Goal: Task Accomplishment & Management: Use online tool/utility

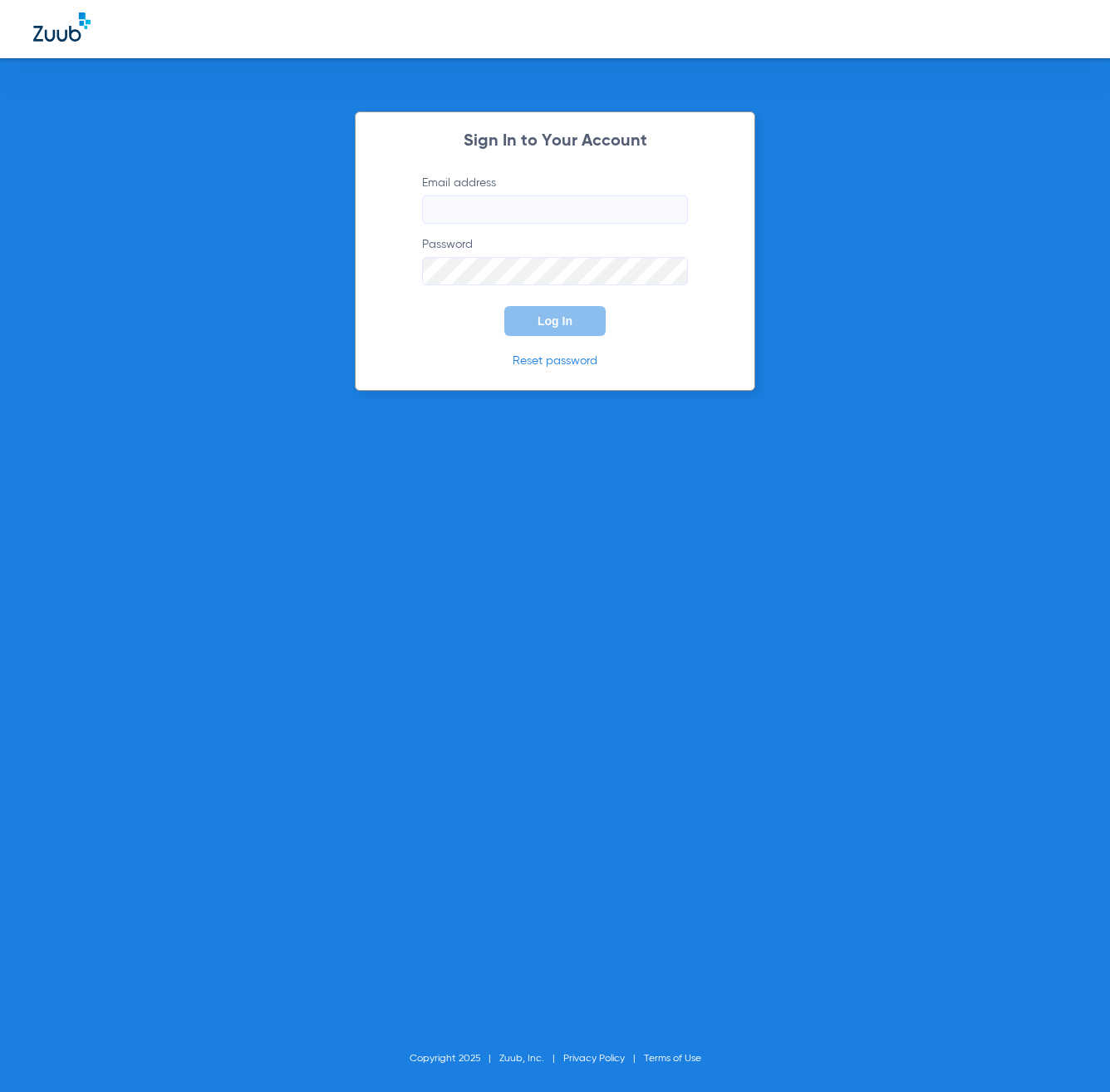
click at [496, 216] on input "Email address" at bounding box center [555, 210] width 266 height 29
type input "[EMAIL_ADDRESS][DOMAIN_NAME]"
click at [505, 306] on button "Log In" at bounding box center [555, 321] width 102 height 30
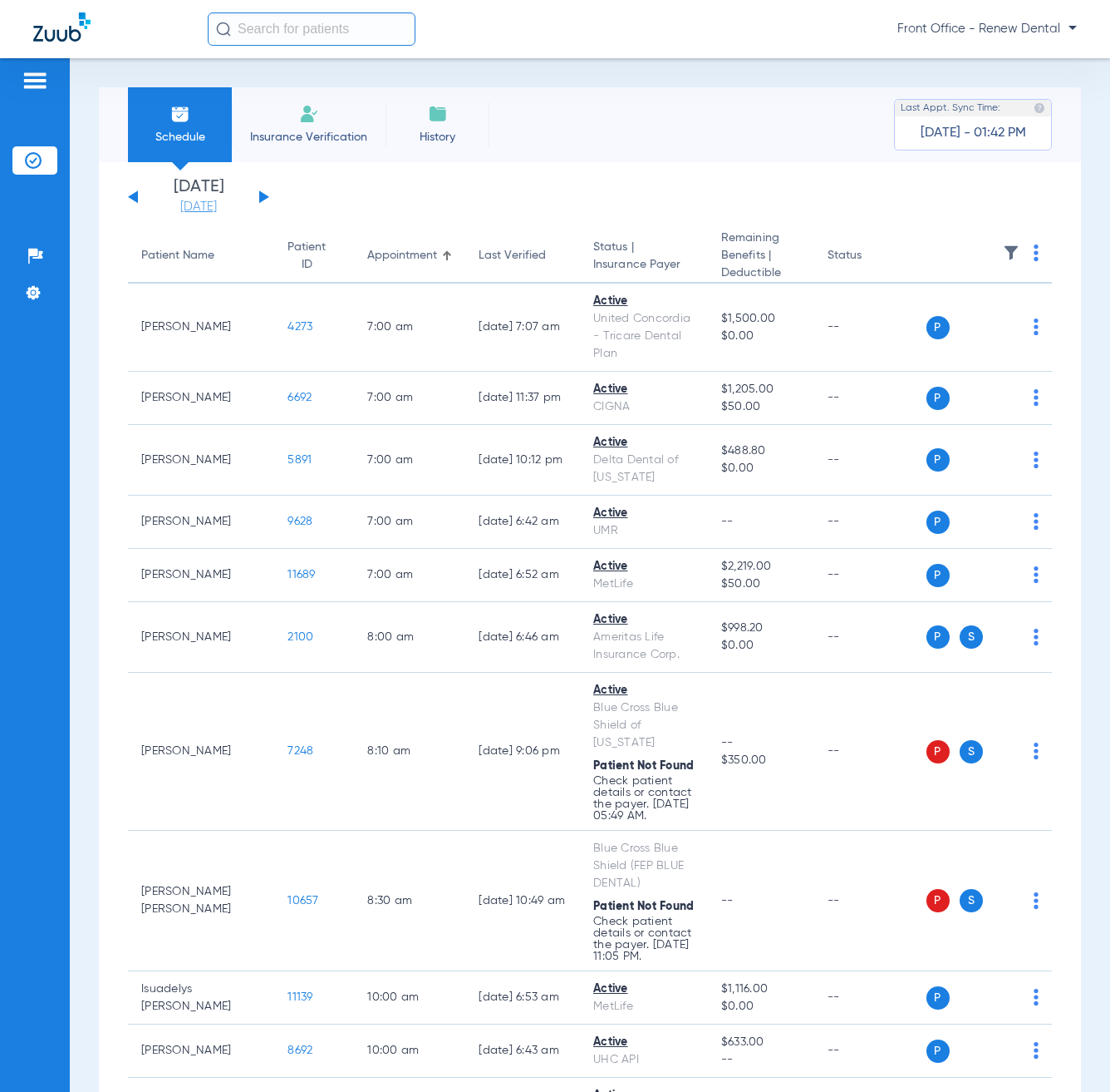
click at [183, 206] on link "[DATE]" at bounding box center [198, 207] width 100 height 17
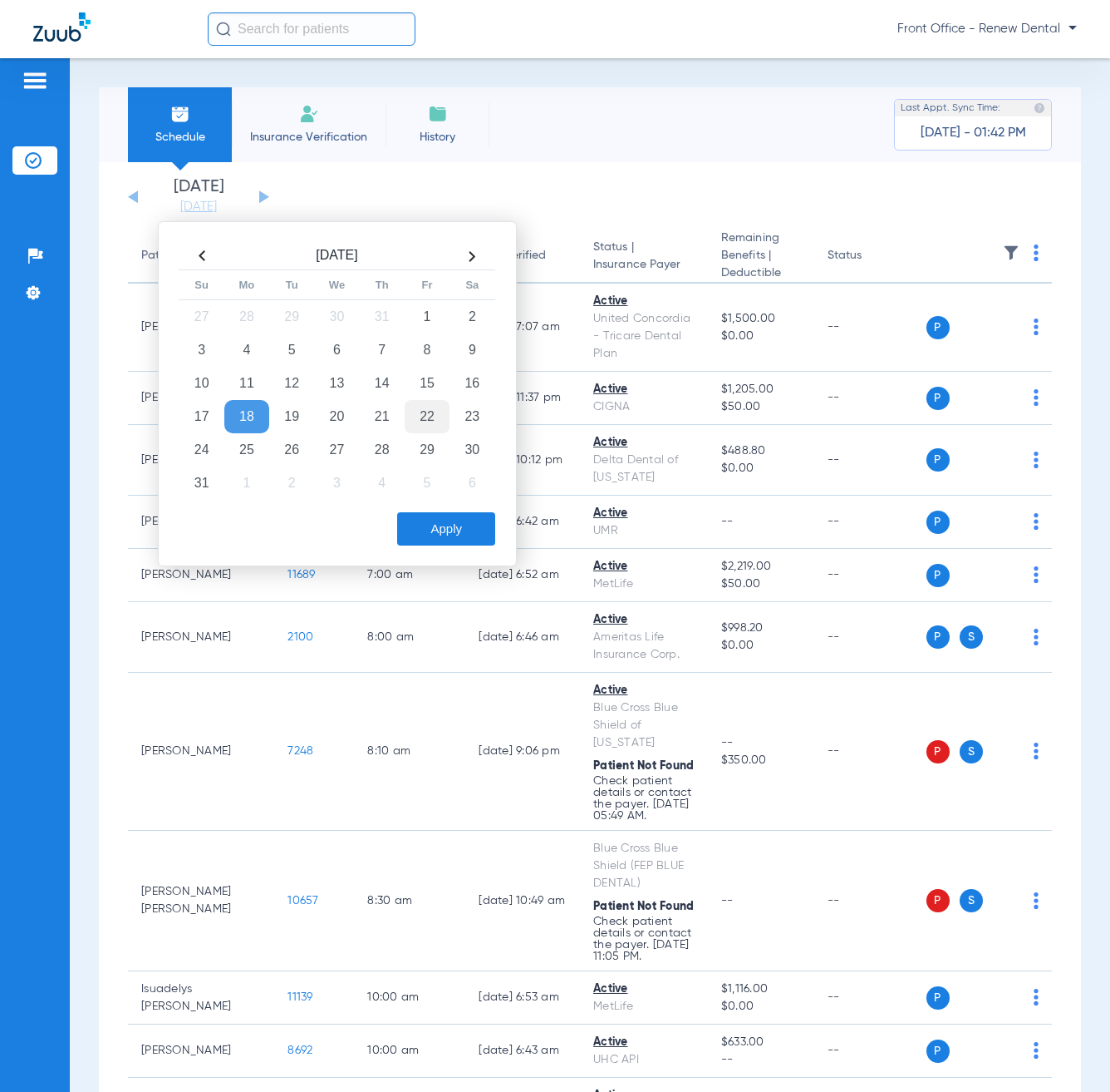
click at [446, 422] on td "22" at bounding box center [427, 417] width 45 height 34
click at [469, 521] on button "Apply" at bounding box center [446, 529] width 98 height 34
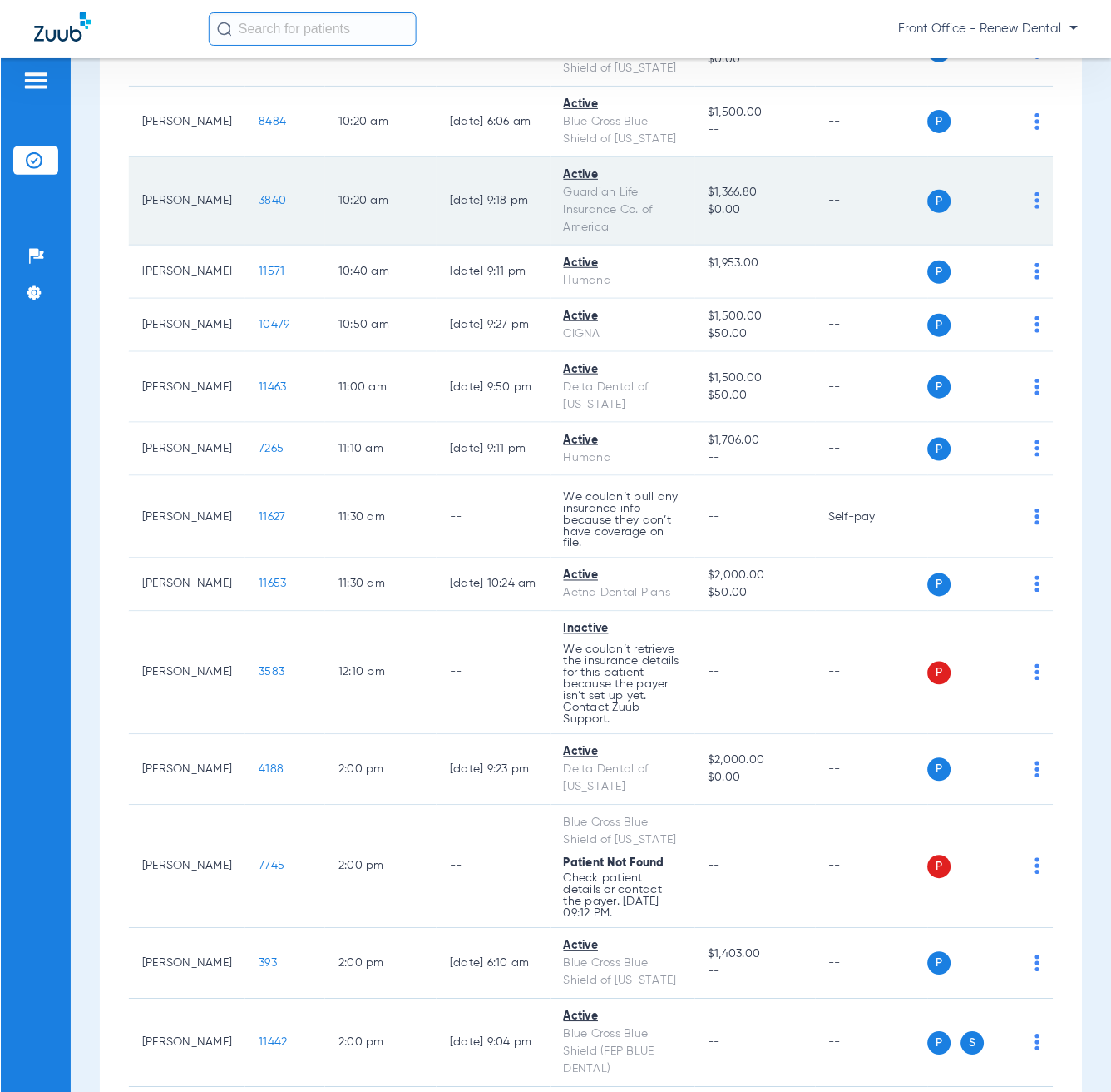
scroll to position [1664, 0]
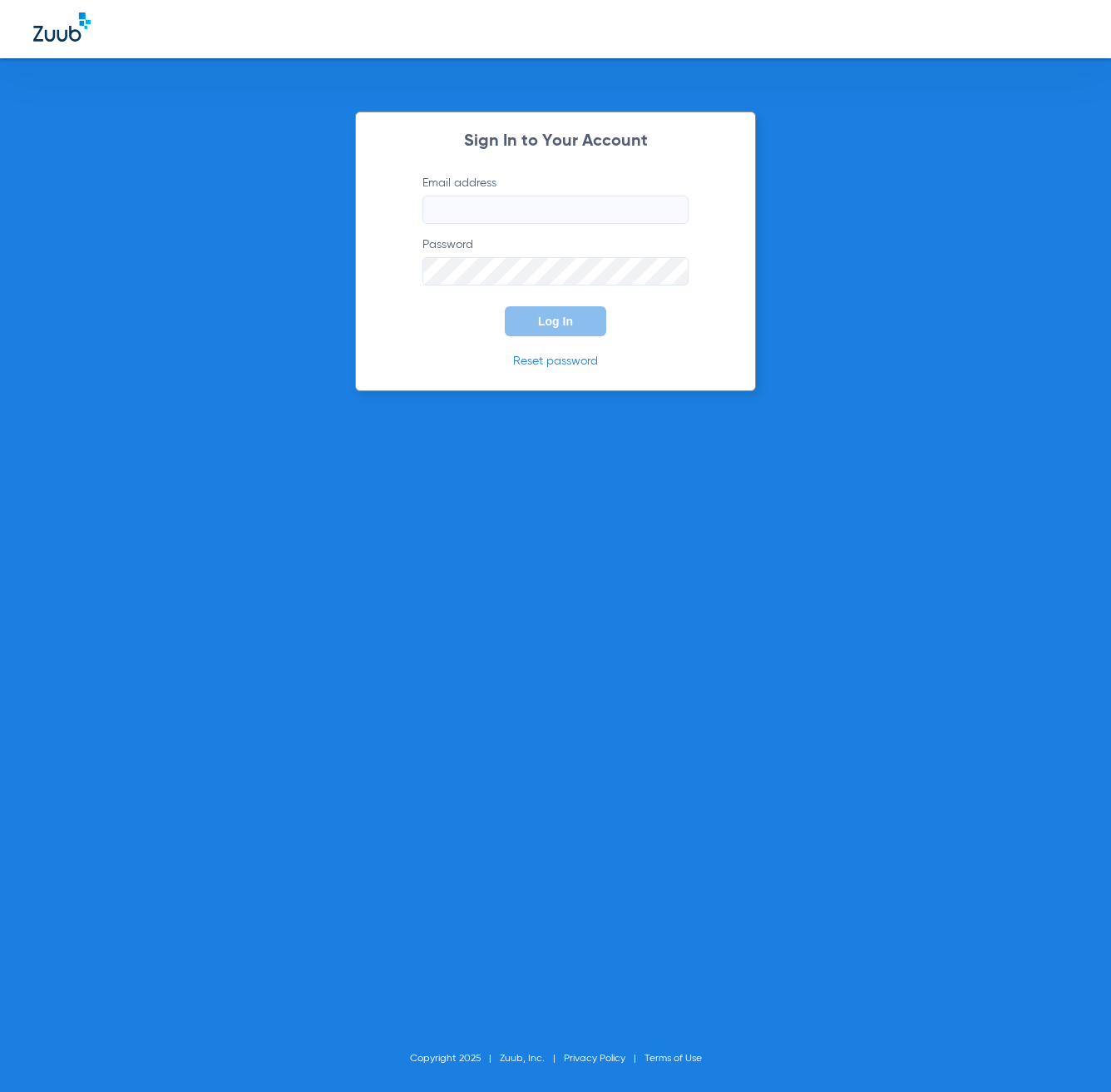
click at [524, 200] on input "Email address" at bounding box center [556, 210] width 266 height 29
type input "[EMAIL_ADDRESS][DOMAIN_NAME]"
click at [505, 306] on button "Log In" at bounding box center [556, 321] width 102 height 30
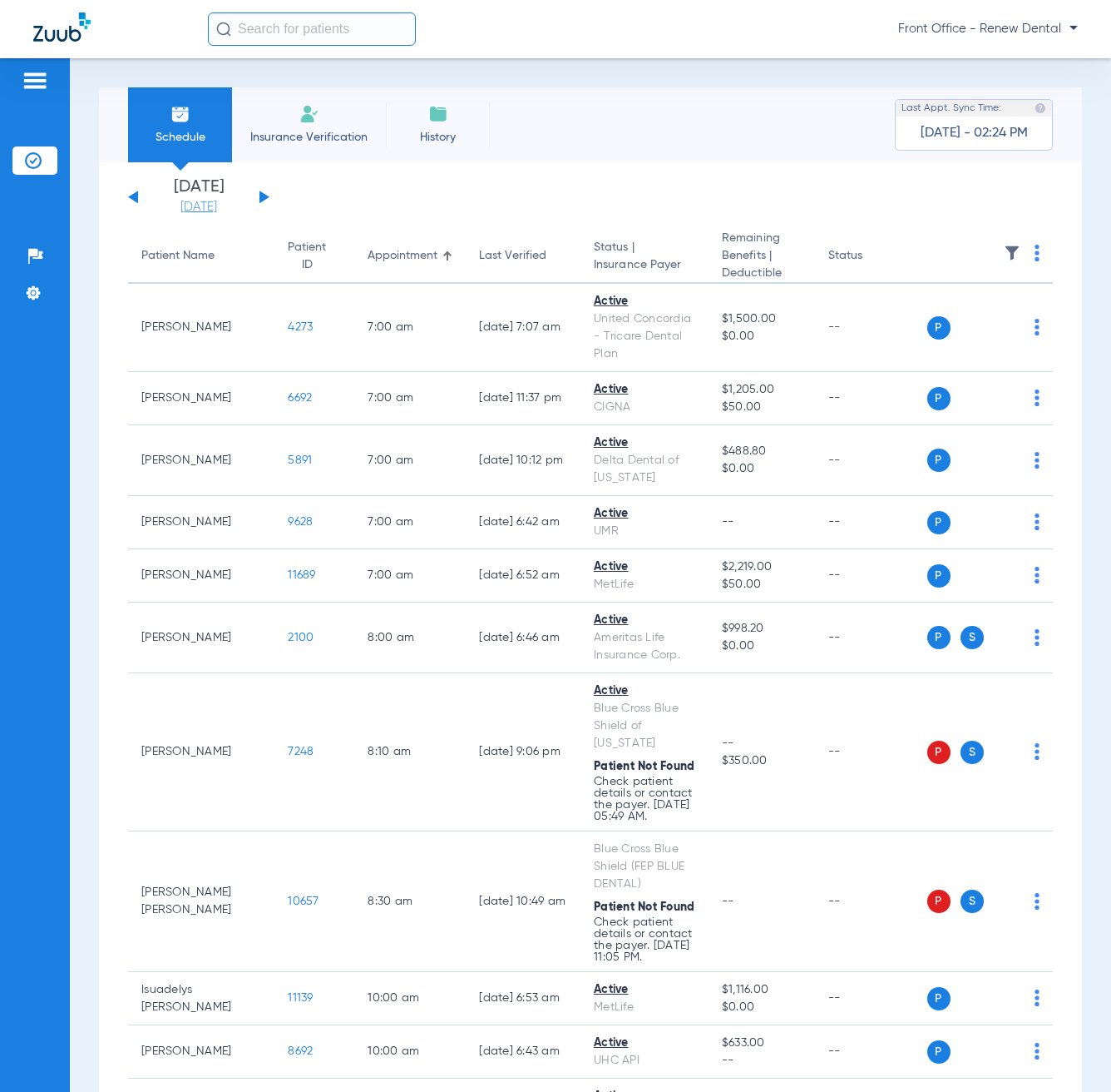
click at [195, 207] on link "[DATE]" at bounding box center [198, 208] width 100 height 17
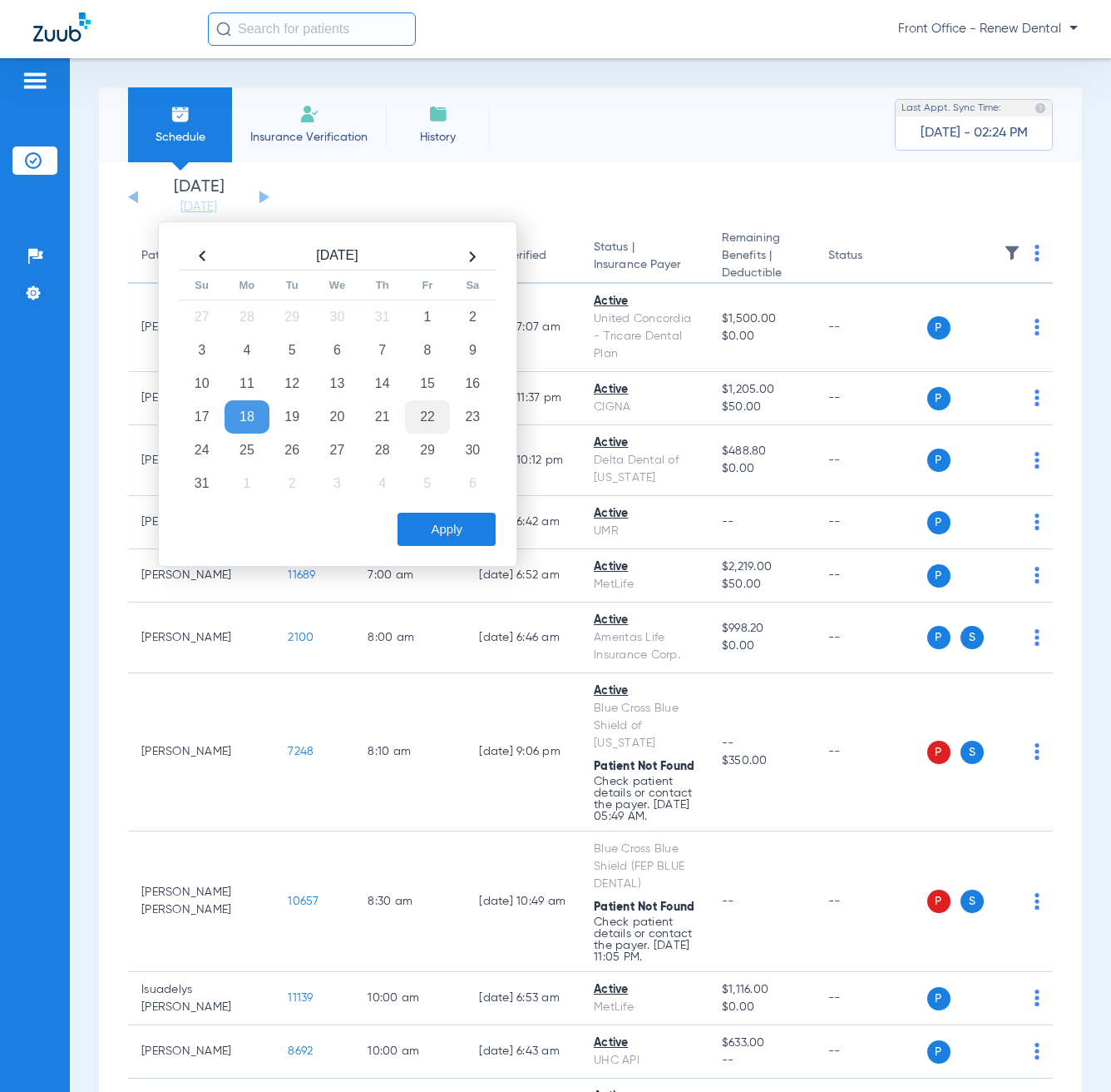
click at [434, 425] on td "22" at bounding box center [427, 417] width 45 height 34
click at [425, 514] on button "Apply" at bounding box center [446, 530] width 98 height 34
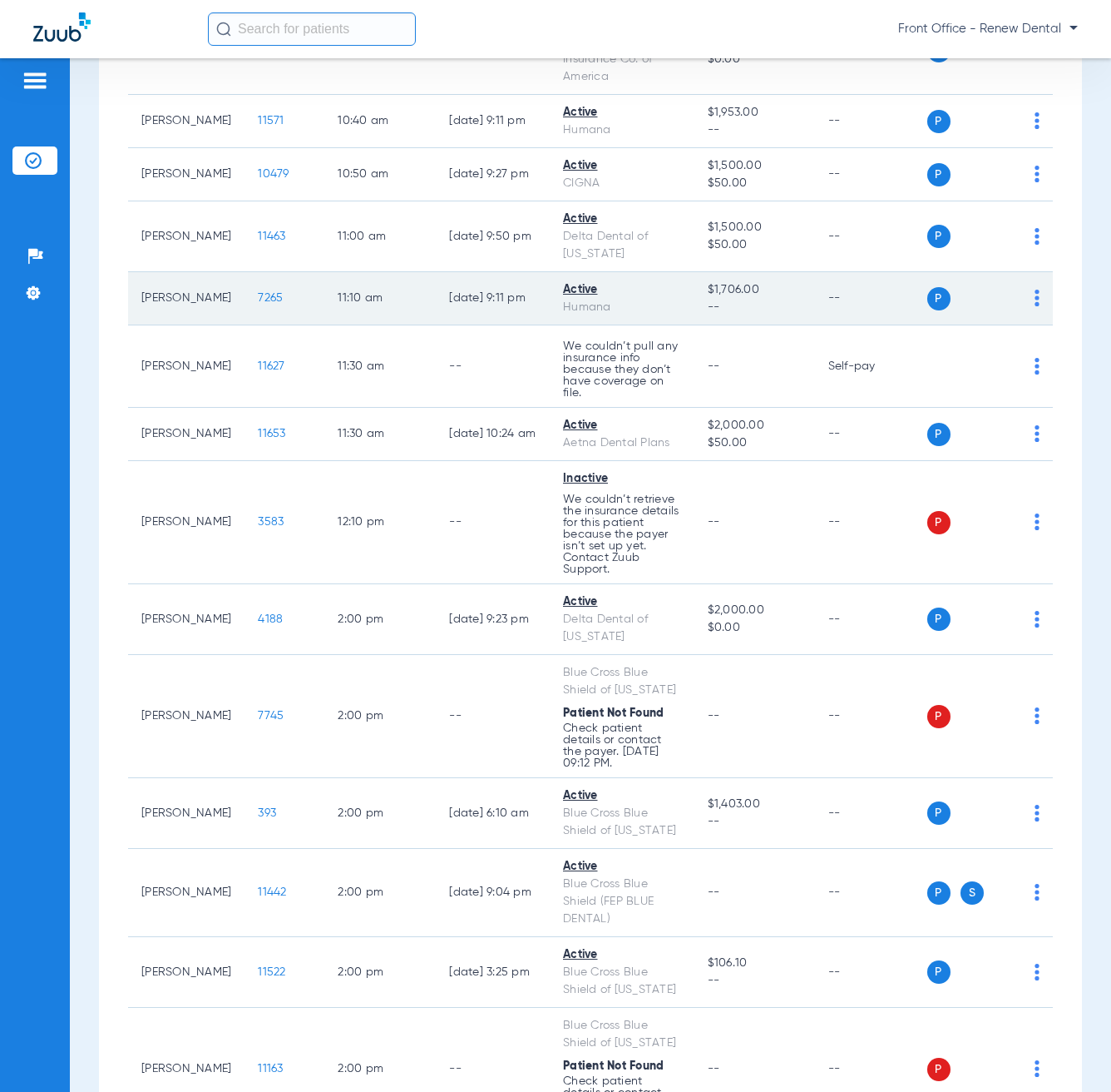
scroll to position [1830, 0]
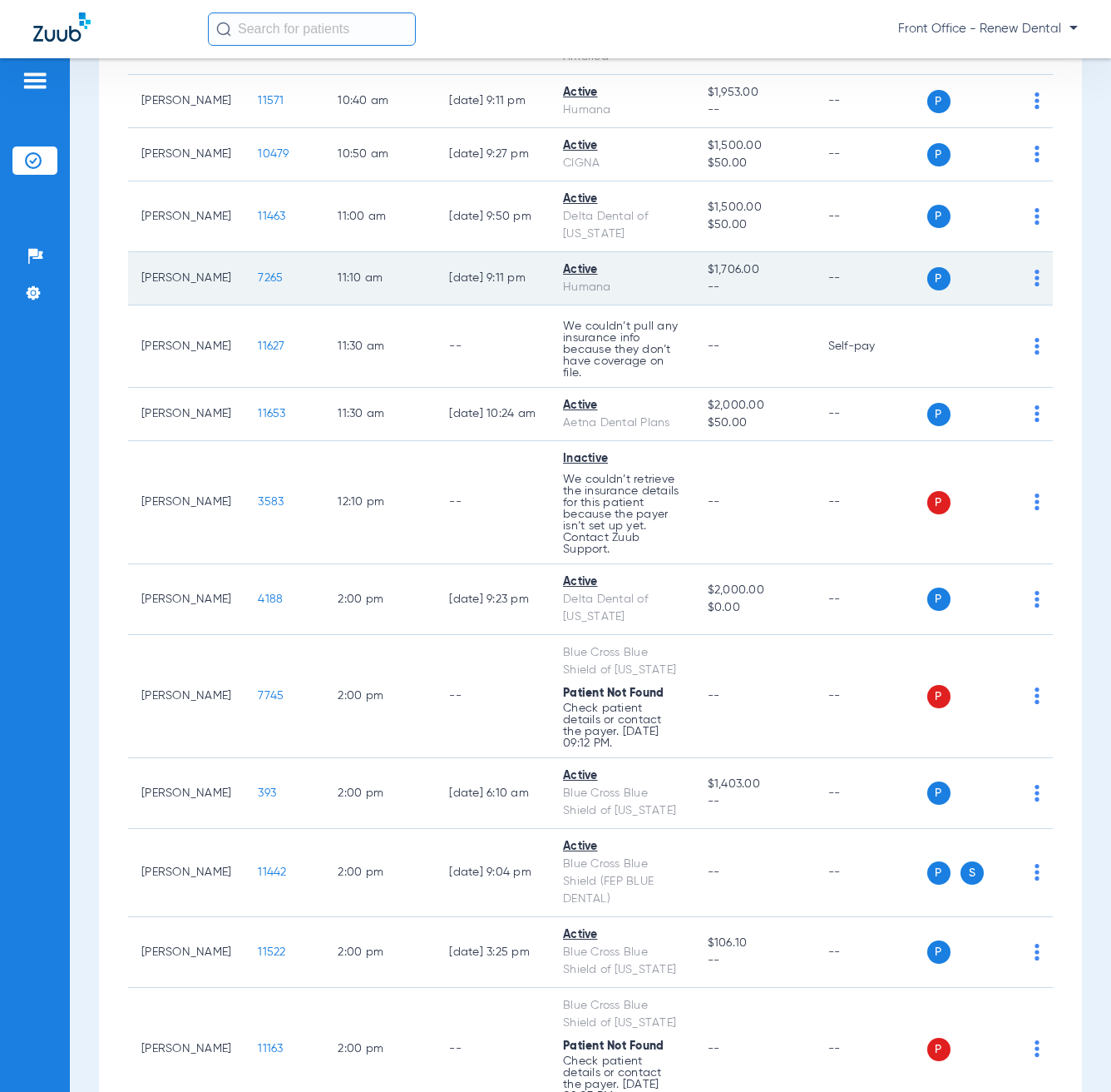
click at [526, 305] on td "[DATE] 9:11 PM" at bounding box center [493, 278] width 114 height 53
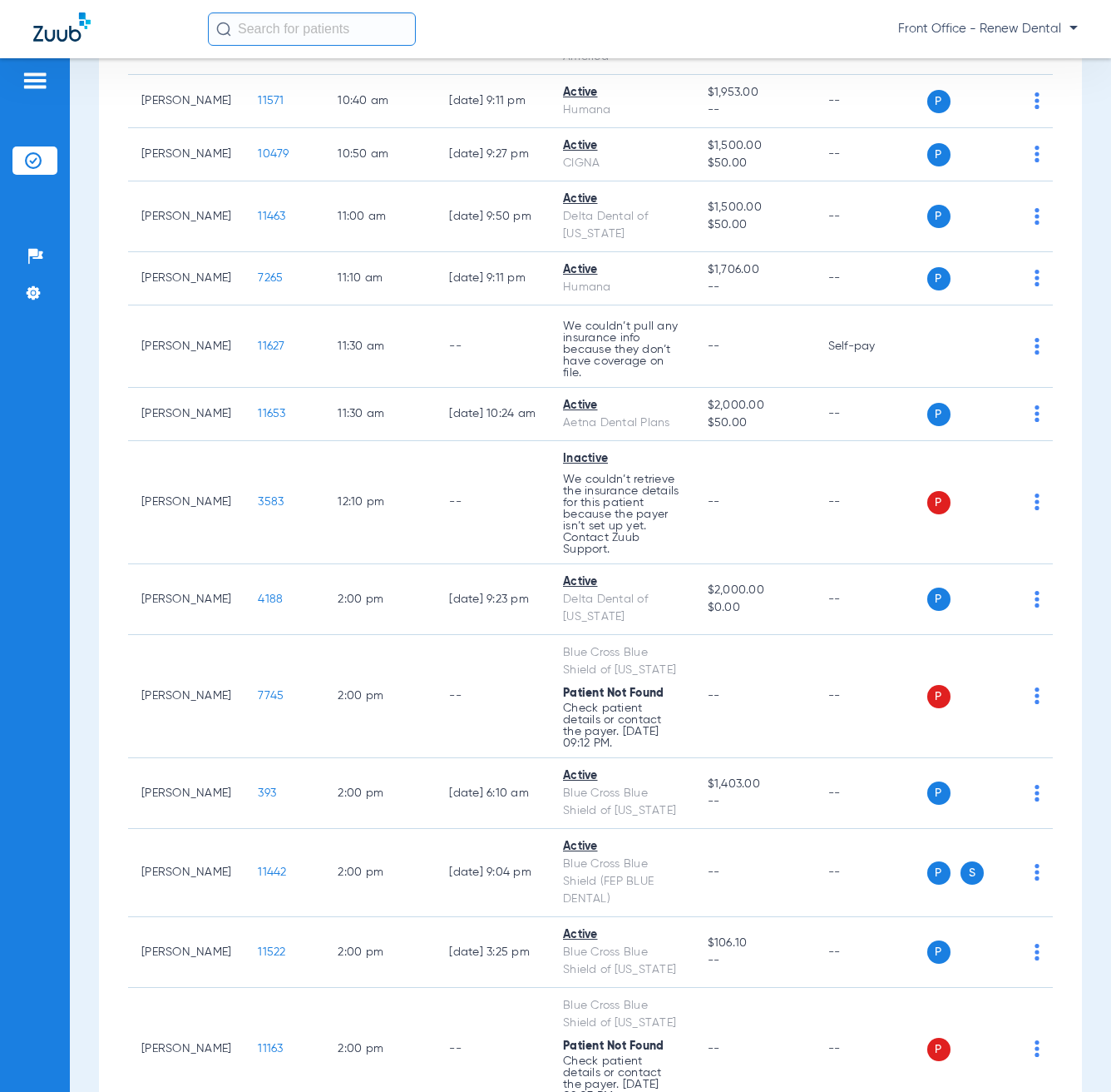
click at [36, 851] on div "Patients Insurance Verification Setup Help Center Settings" at bounding box center [34, 604] width 70 height 1092
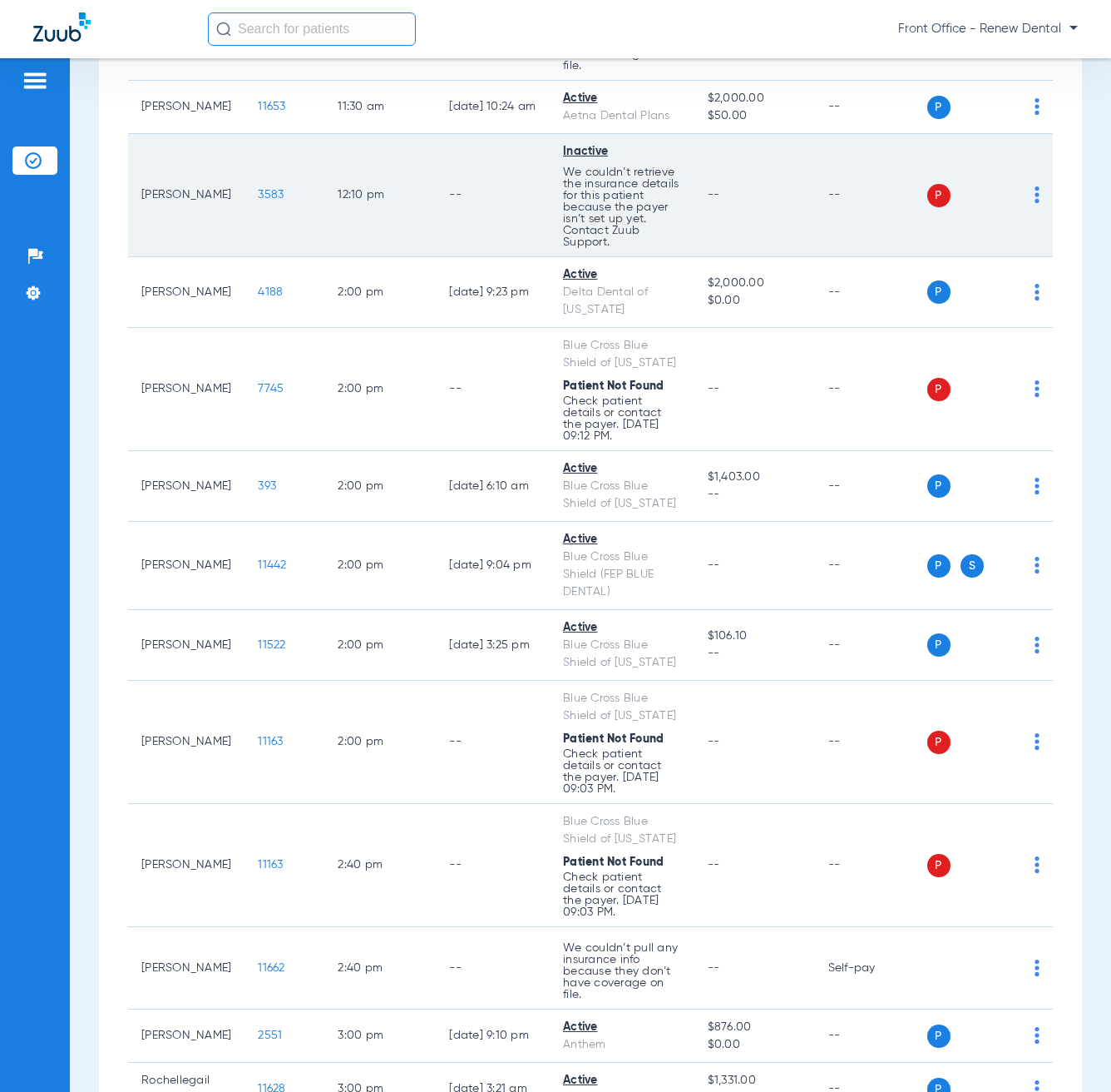
scroll to position [2163, 0]
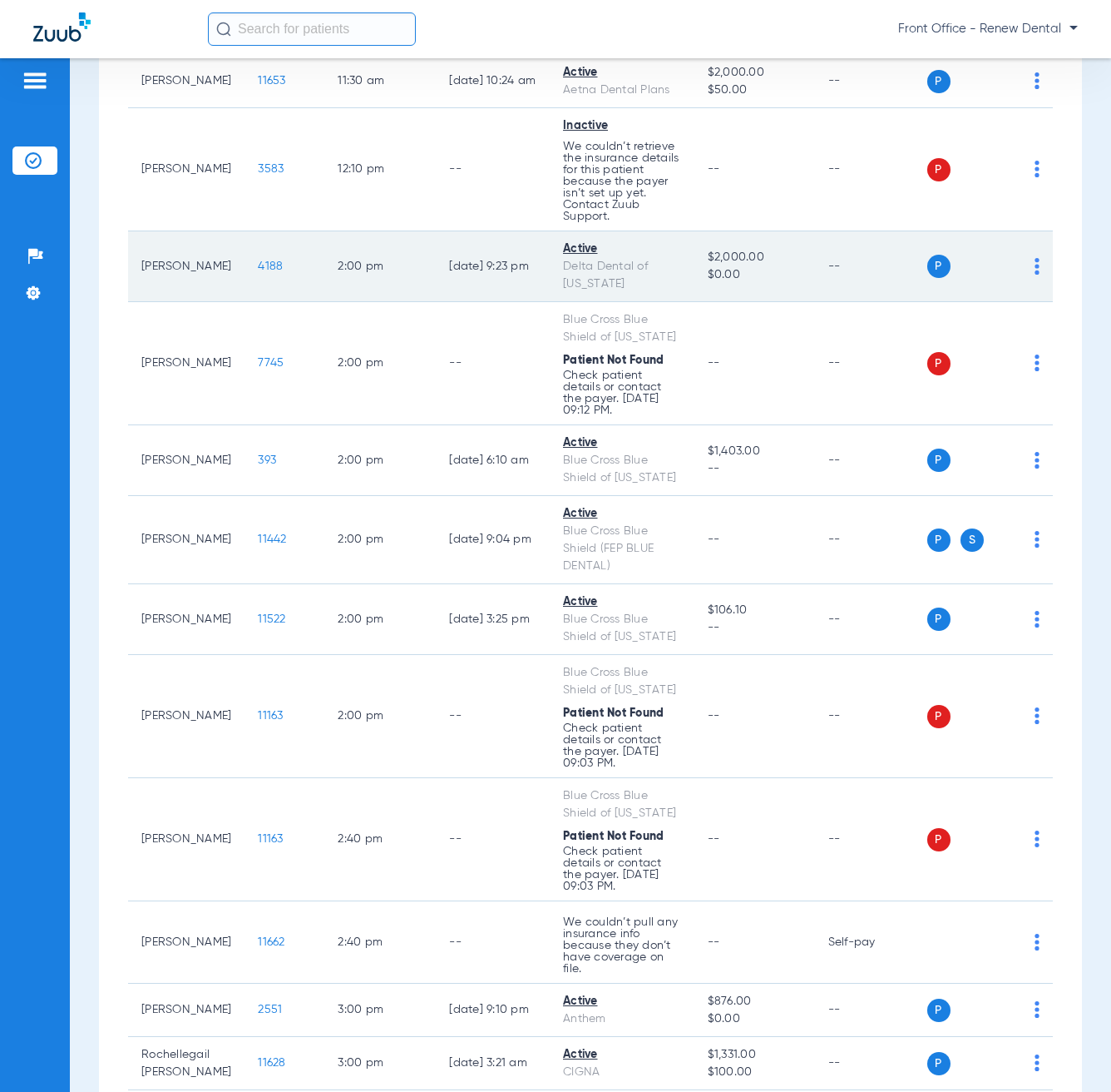
click at [203, 302] on td "[PERSON_NAME]" at bounding box center [186, 266] width 117 height 71
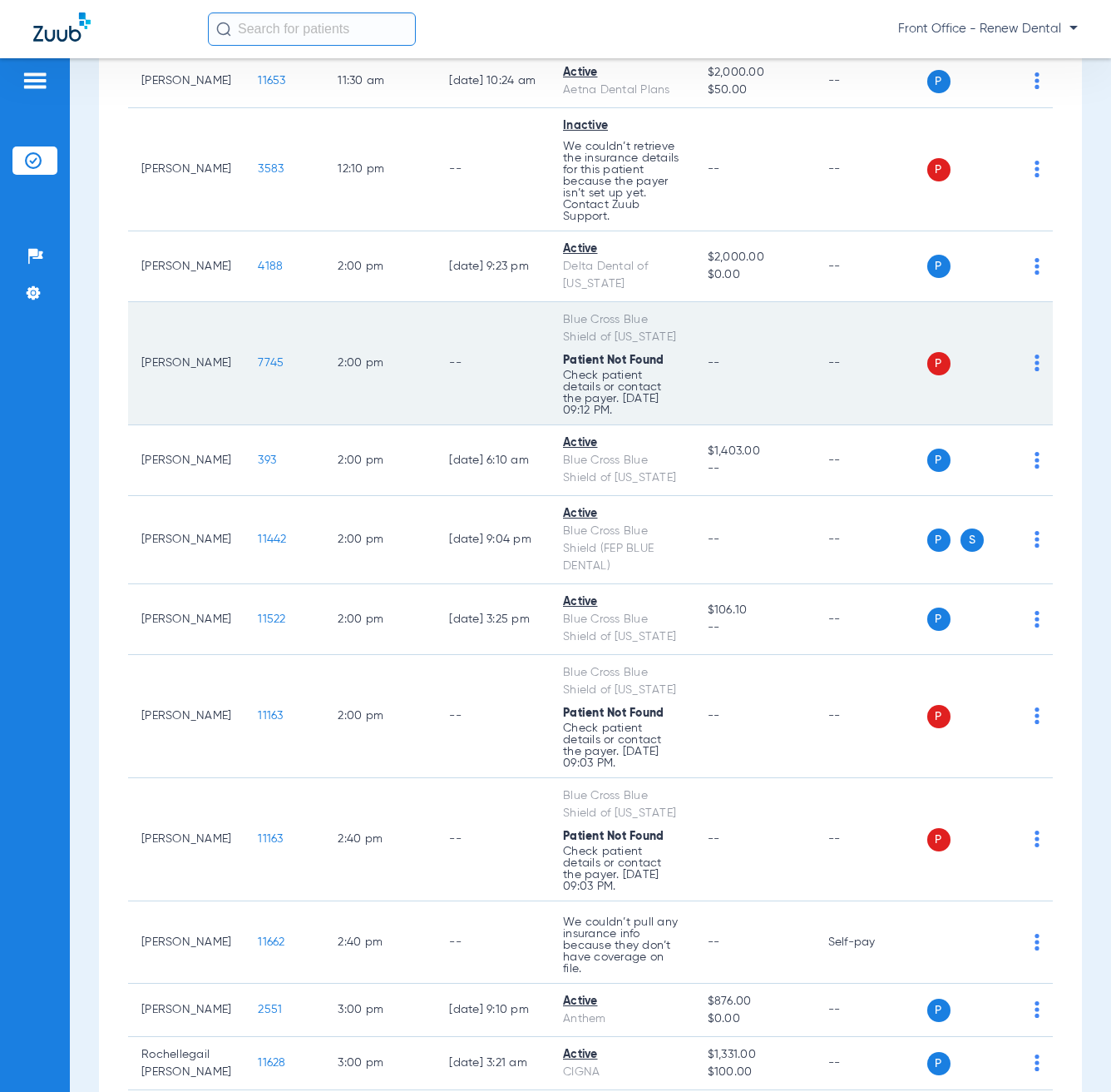
click at [197, 425] on td "[PERSON_NAME]" at bounding box center [186, 363] width 117 height 123
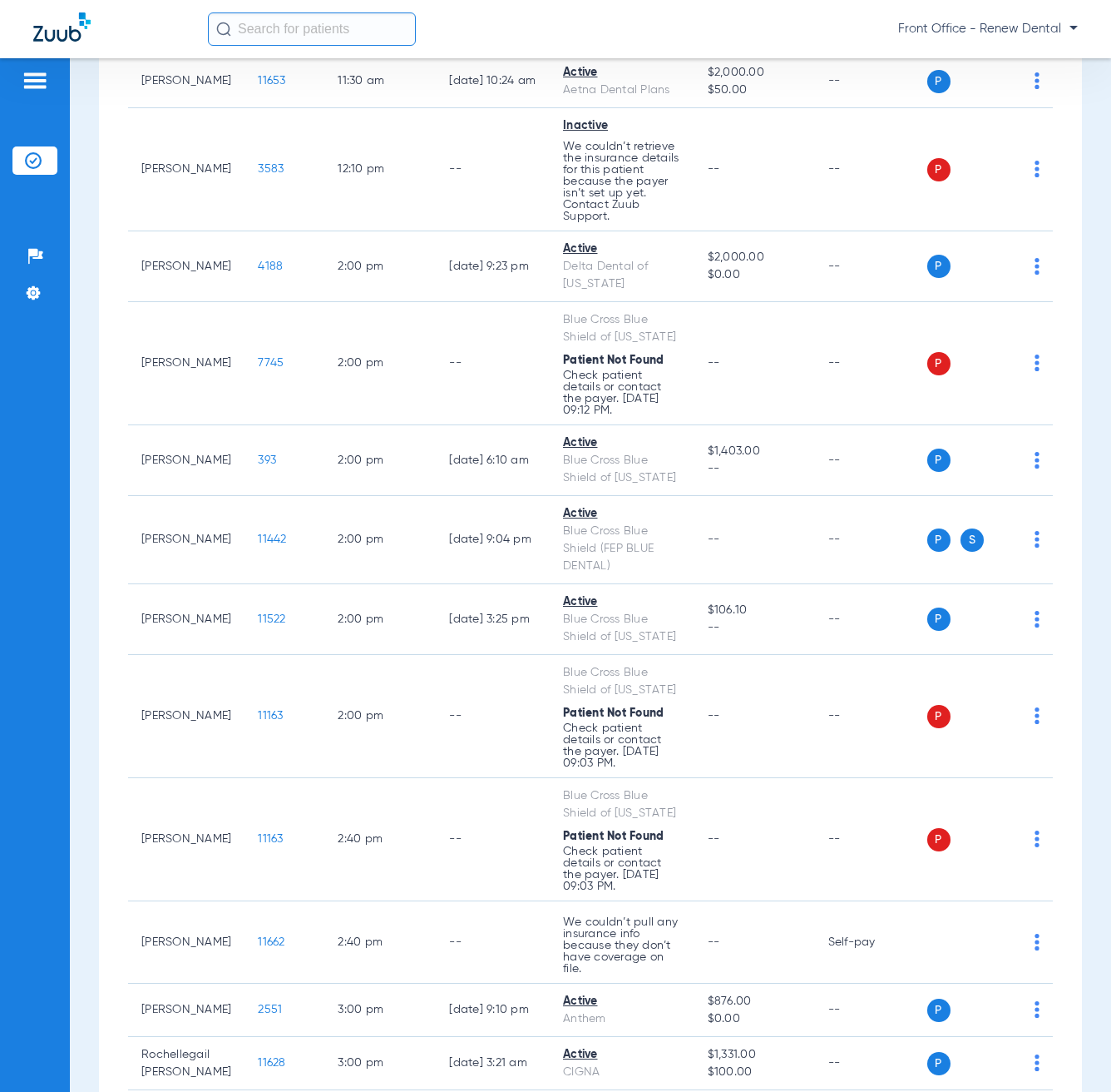
click at [67, 477] on div "Patients Insurance Verification Setup Help Center Settings" at bounding box center [34, 604] width 70 height 1092
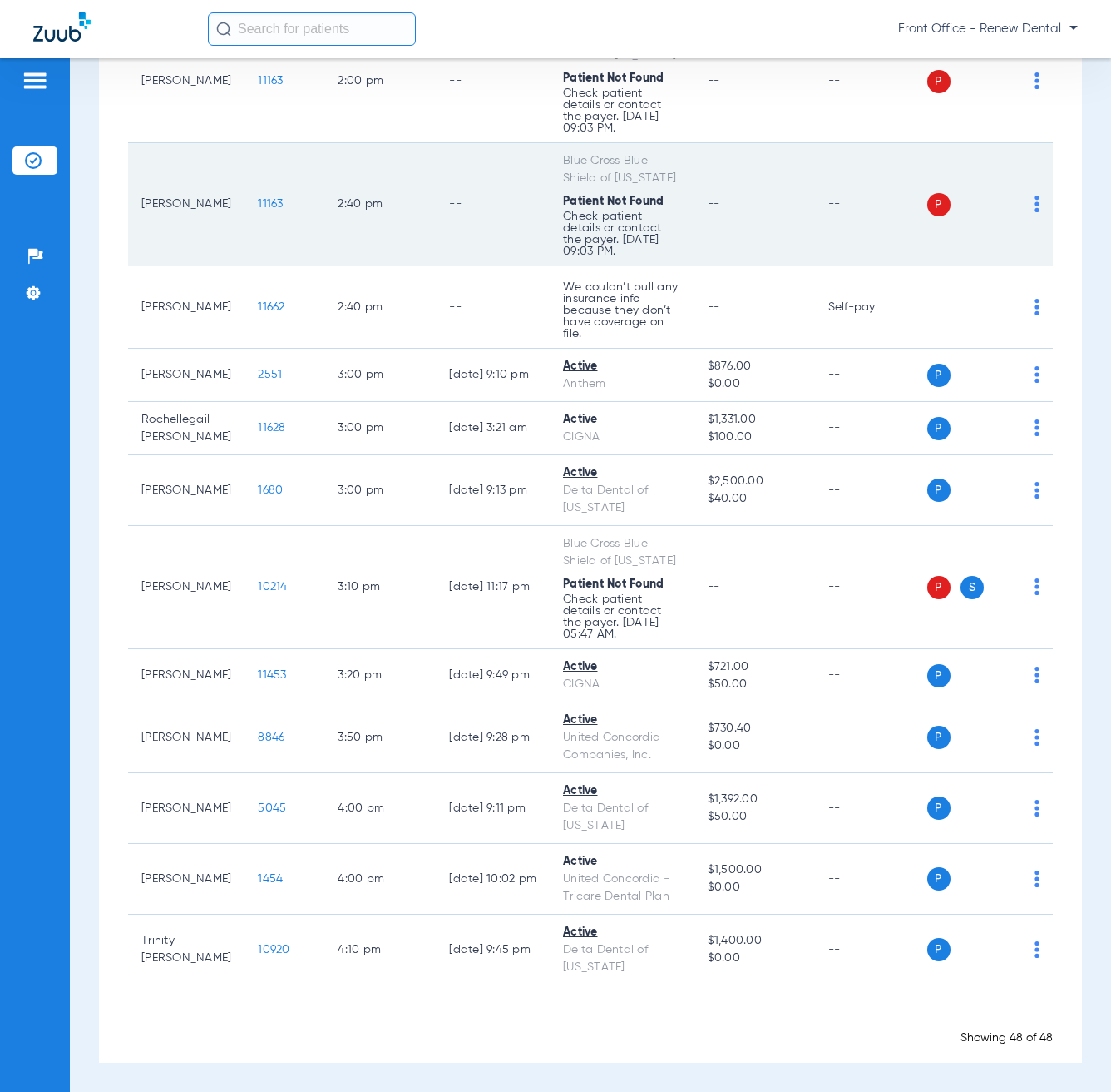
scroll to position [3037, 0]
